Goal: Navigation & Orientation: Find specific page/section

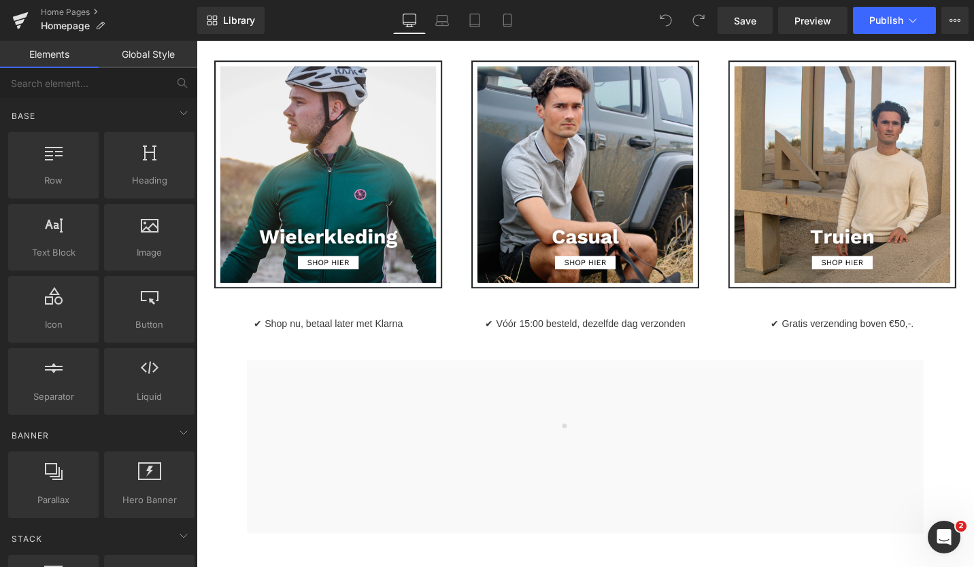
scroll to position [738, 0]
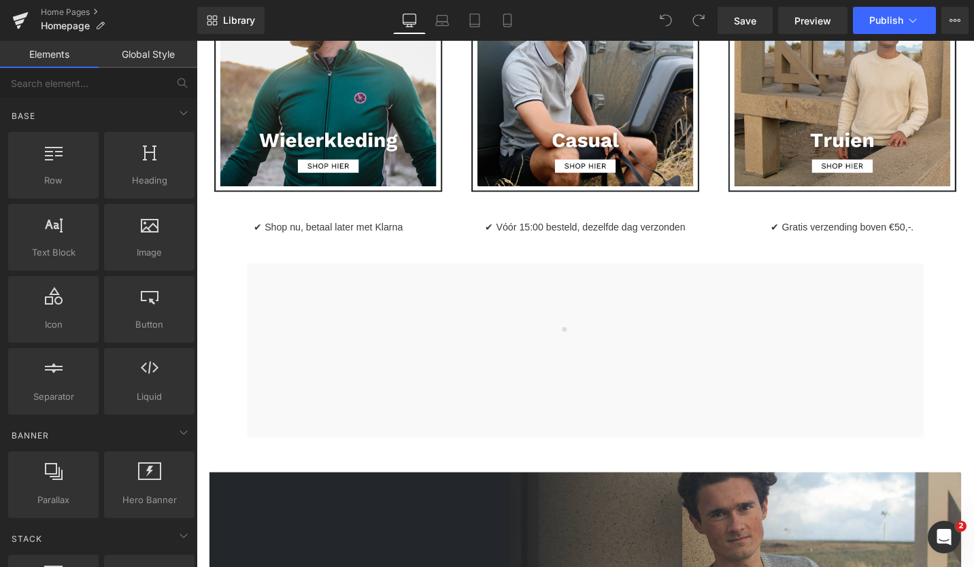
click at [18, 16] on icon at bounding box center [21, 16] width 16 height 9
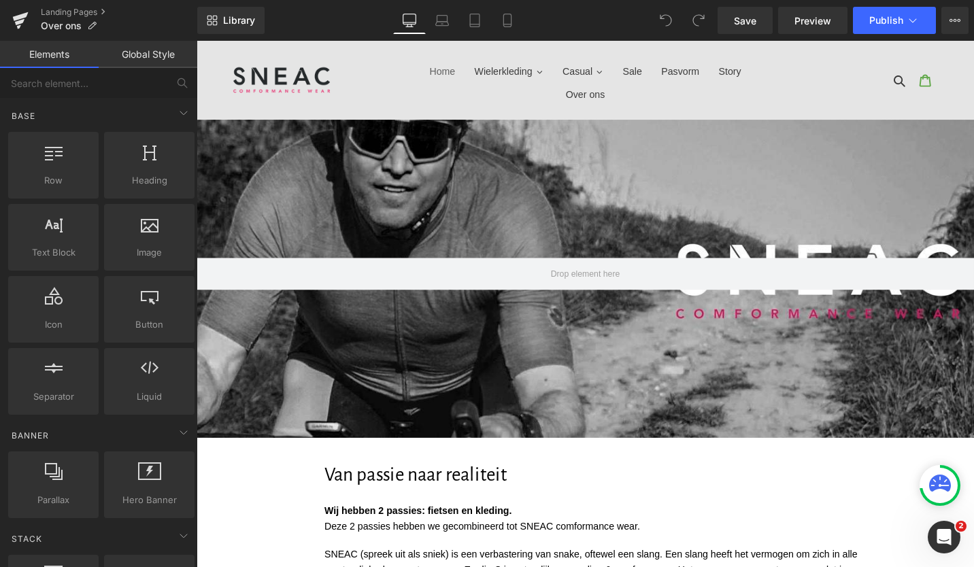
click at [451, 75] on span "Home" at bounding box center [456, 73] width 27 height 14
click at [20, 29] on icon at bounding box center [20, 20] width 16 height 34
